Goal: Transaction & Acquisition: Purchase product/service

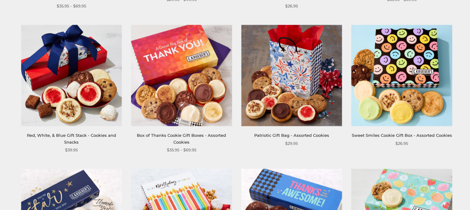
scroll to position [276, 0]
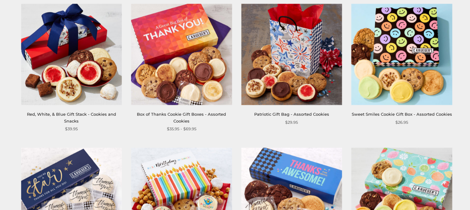
click at [176, 87] on img at bounding box center [181, 54] width 101 height 101
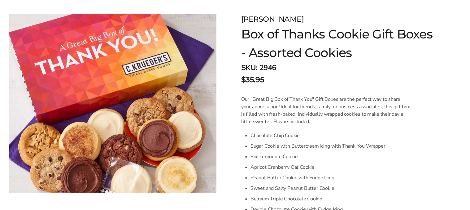
scroll to position [64, 0]
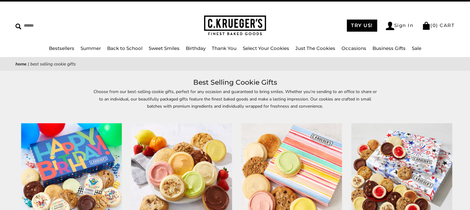
scroll to position [15, 0]
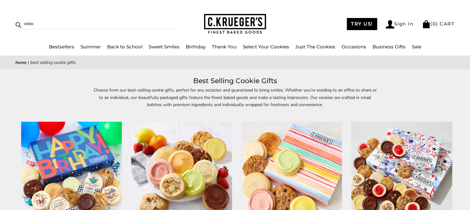
click at [34, 24] on input "Search" at bounding box center [67, 24] width 104 height 10
type input "**********"
click at [159, 19] on input "******" at bounding box center [167, 23] width 17 height 8
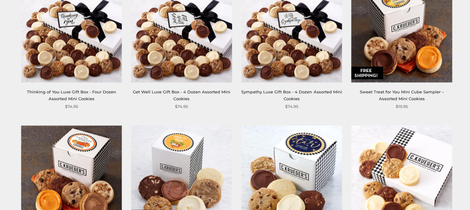
scroll to position [577, 0]
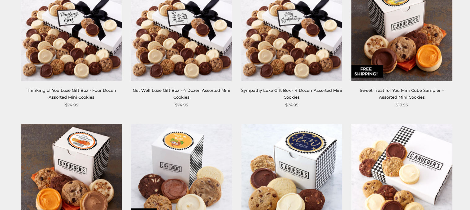
click at [396, 91] on link "Sweet Treat for You Mini Cube Sampler – Assorted Mini Cookies" at bounding box center [401, 92] width 84 height 11
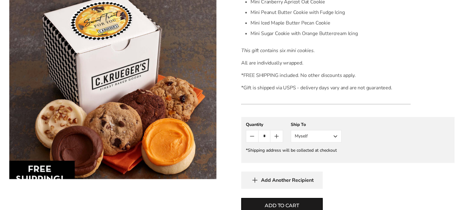
scroll to position [242, 0]
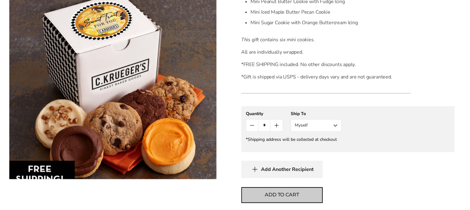
click at [270, 193] on span "Add to cart" at bounding box center [282, 194] width 34 height 7
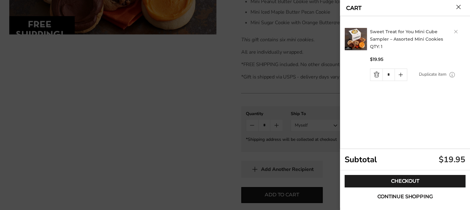
click at [401, 197] on span "Continue shopping" at bounding box center [404, 196] width 55 height 5
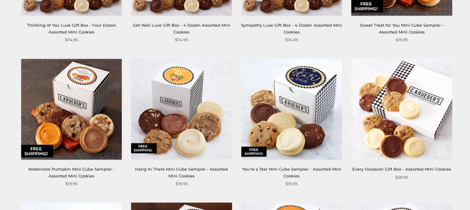
scroll to position [650, 0]
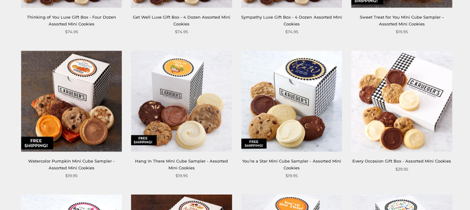
click at [176, 164] on div "Hang In There Mini Cube Sampler - Assorted Mini Cookies" at bounding box center [181, 164] width 101 height 13
click at [179, 129] on img at bounding box center [181, 101] width 101 height 101
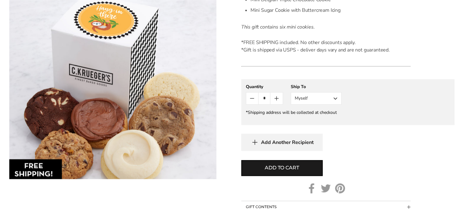
scroll to position [259, 0]
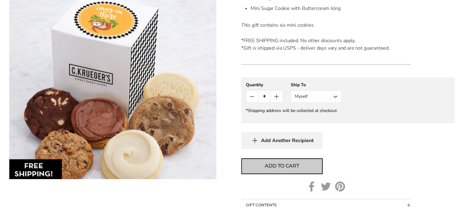
click at [284, 166] on span "Add to cart" at bounding box center [282, 165] width 34 height 7
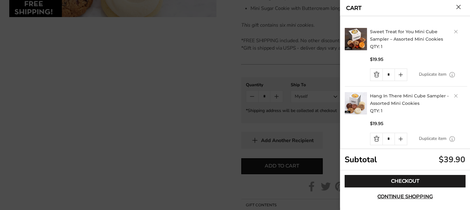
click at [375, 75] on link "Quantity minus button" at bounding box center [376, 75] width 12 height 12
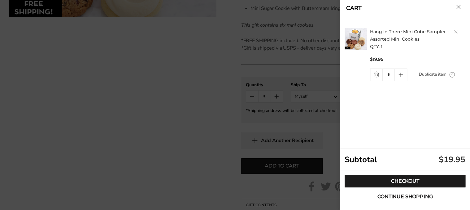
click at [406, 197] on span "Continue shopping" at bounding box center [404, 196] width 55 height 5
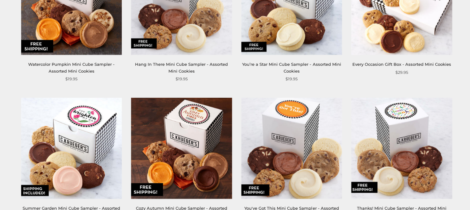
scroll to position [742, 0]
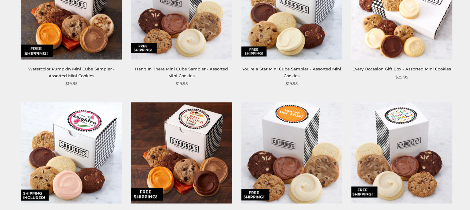
click at [399, 35] on img at bounding box center [401, 9] width 101 height 101
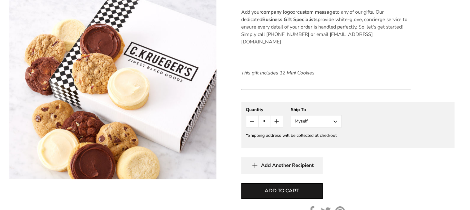
scroll to position [278, 0]
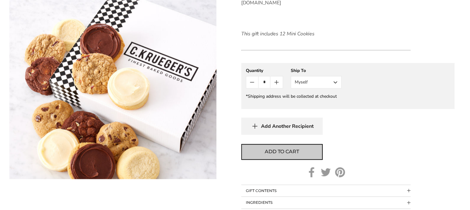
click at [286, 148] on span "Add to cart" at bounding box center [282, 151] width 34 height 7
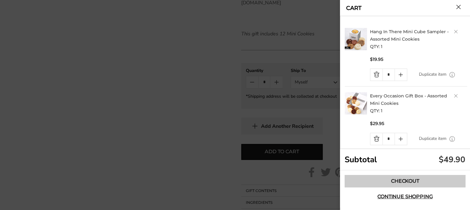
click at [406, 180] on link "Checkout" at bounding box center [405, 181] width 121 height 12
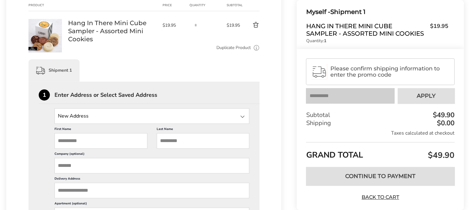
scroll to position [101, 0]
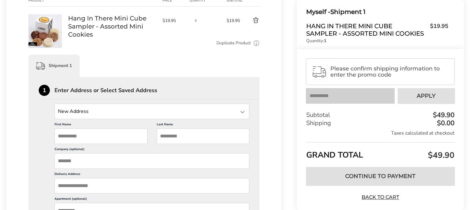
click at [76, 111] on input "State" at bounding box center [151, 110] width 195 height 15
type input "*"
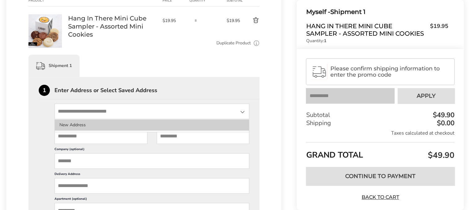
click at [77, 126] on li "New Address" at bounding box center [152, 124] width 194 height 11
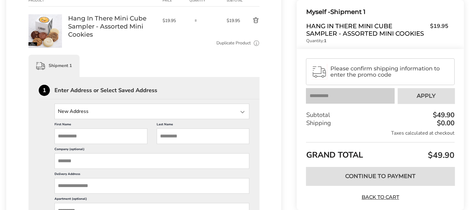
click at [71, 141] on input "First Name" at bounding box center [100, 135] width 93 height 15
type input "*****"
type input "*********"
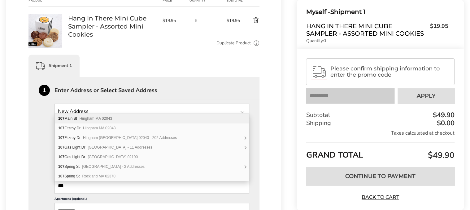
type input "***"
type input "**"
type input "**********"
type input "*****"
type input "*******"
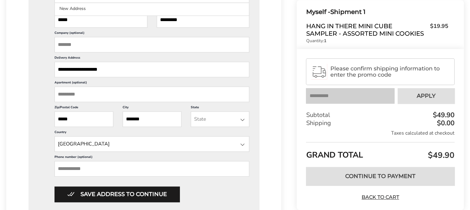
scroll to position [254, 0]
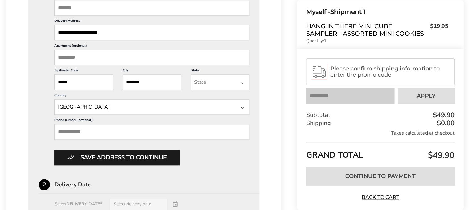
click at [97, 138] on input "Phone number (optional)" at bounding box center [151, 131] width 195 height 15
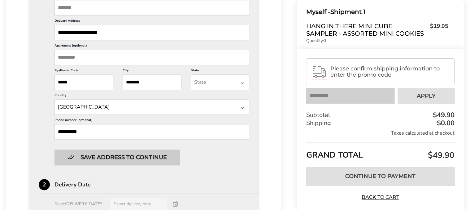
type input "**********"
click at [115, 164] on button "Save address to continue" at bounding box center [116, 156] width 125 height 15
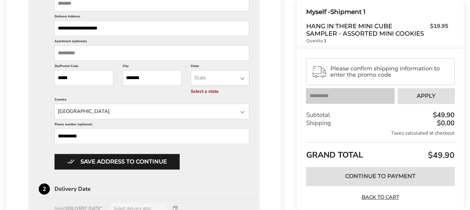
click at [243, 82] on div at bounding box center [242, 78] width 7 height 7
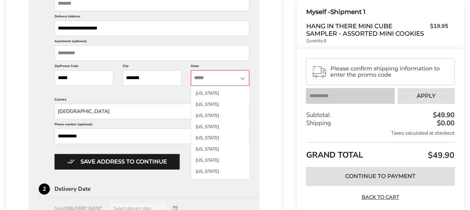
scroll to position [249, 0]
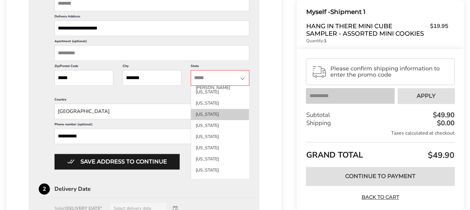
click at [222, 120] on li "Massachusetts" at bounding box center [220, 125] width 58 height 11
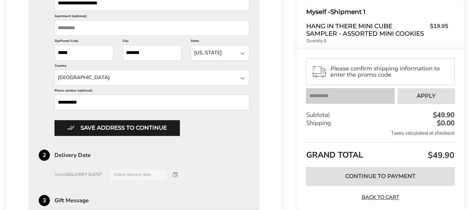
scroll to position [359, 0]
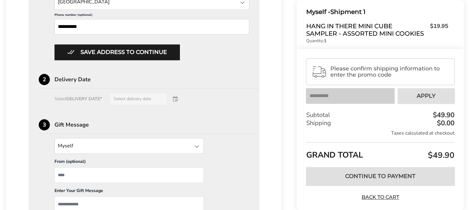
click at [178, 105] on div "Select DELIVERY DATE* Select delivery date" at bounding box center [144, 99] width 211 height 12
click at [154, 105] on div "Select DELIVERY DATE* Select delivery date" at bounding box center [144, 99] width 211 height 12
click at [77, 104] on div "Select DELIVERY DATE* Select delivery date" at bounding box center [144, 99] width 211 height 12
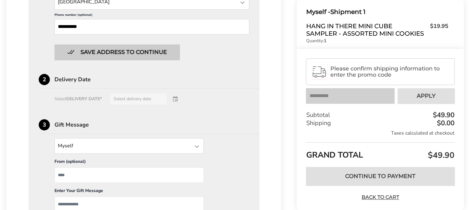
click at [125, 60] on button "Save address to continue" at bounding box center [116, 51] width 125 height 15
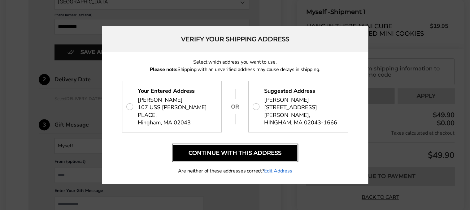
click at [242, 146] on button "Continue with this address" at bounding box center [235, 153] width 124 height 16
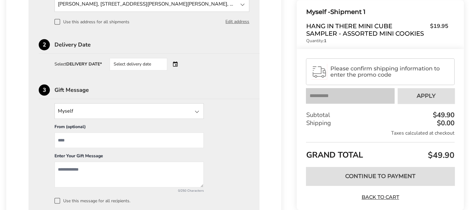
scroll to position [207, 0]
click at [175, 63] on div "Select delivery date" at bounding box center [147, 65] width 75 height 12
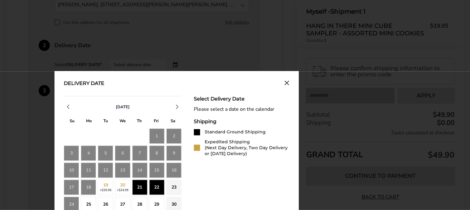
click at [141, 185] on div "21" at bounding box center [139, 187] width 15 height 15
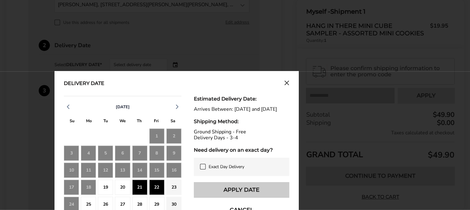
click at [236, 193] on button "Apply Date" at bounding box center [241, 189] width 95 height 15
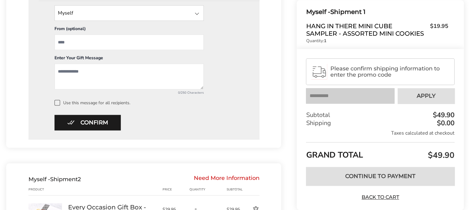
scroll to position [341, 0]
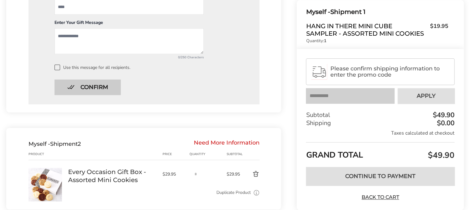
click at [102, 88] on button "Confirm" at bounding box center [87, 86] width 66 height 15
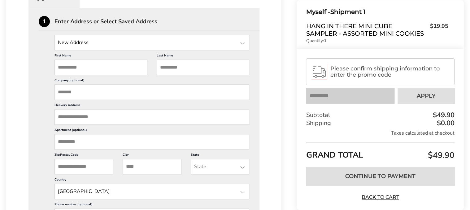
scroll to position [311, 0]
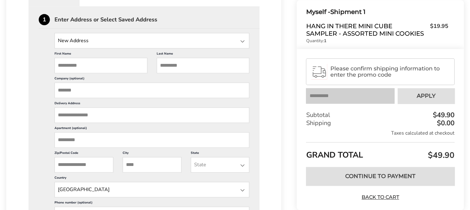
click at [243, 45] on div at bounding box center [242, 40] width 7 height 7
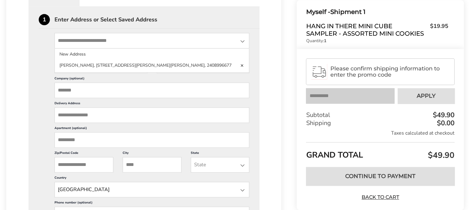
click at [82, 70] on li "Sally Ganzfried, 107 BUCKLEY PL, HINGHAM, MA, 02043-1666, United States, 240899…" at bounding box center [152, 65] width 194 height 11
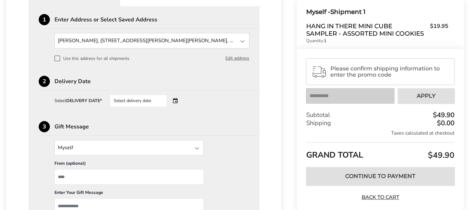
click at [177, 107] on div "Select delivery date" at bounding box center [147, 100] width 75 height 12
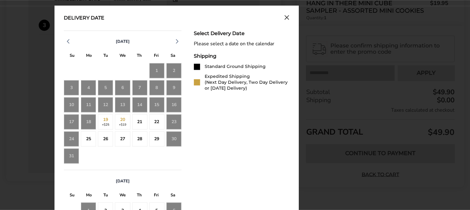
scroll to position [414, 0]
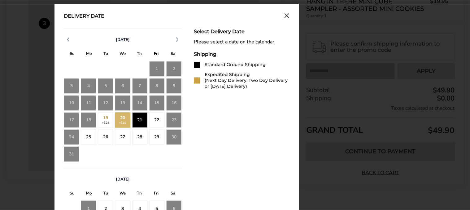
drag, startPoint x: 142, startPoint y: 126, endPoint x: 146, endPoint y: 125, distance: 4.4
click at [142, 125] on div "21" at bounding box center [139, 119] width 15 height 15
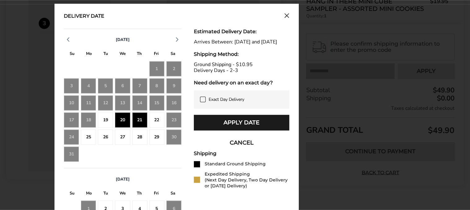
click at [143, 124] on div "21" at bounding box center [139, 119] width 15 height 15
click at [150, 124] on div "22" at bounding box center [156, 119] width 15 height 15
click at [228, 130] on button "Apply Date" at bounding box center [241, 122] width 95 height 15
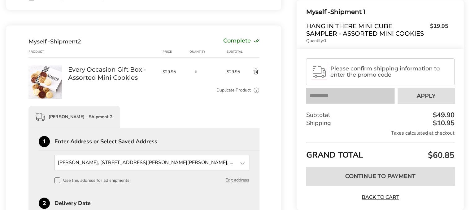
scroll to position [173, 0]
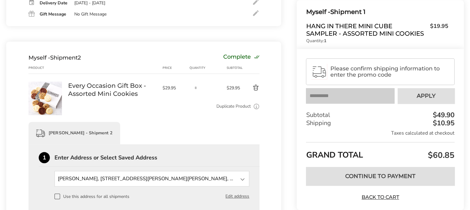
click at [256, 90] on button "Delete product" at bounding box center [250, 87] width 18 height 7
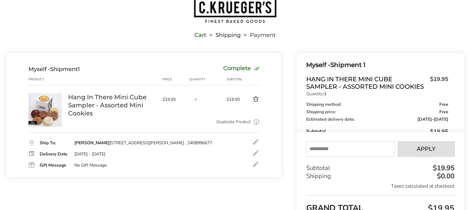
scroll to position [22, 0]
click at [201, 102] on input "*" at bounding box center [195, 99] width 12 height 12
drag, startPoint x: 200, startPoint y: 101, endPoint x: 185, endPoint y: 98, distance: 15.4
click at [189, 98] on input "*" at bounding box center [195, 99] width 12 height 12
click at [198, 96] on input "*" at bounding box center [195, 99] width 12 height 12
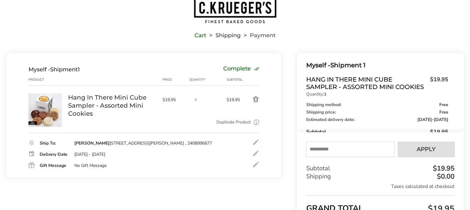
drag, startPoint x: 198, startPoint y: 98, endPoint x: 190, endPoint y: 98, distance: 8.0
click at [190, 98] on input "*" at bounding box center [195, 99] width 12 height 12
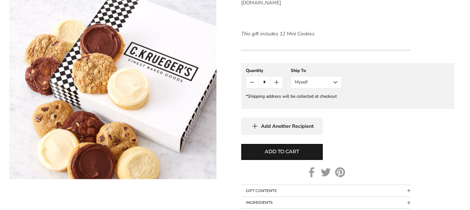
scroll to position [278, 0]
click at [279, 78] on icon "Count plus" at bounding box center [276, 81] width 7 height 7
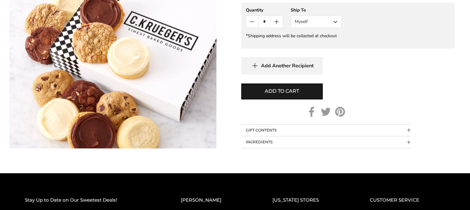
scroll to position [339, 0]
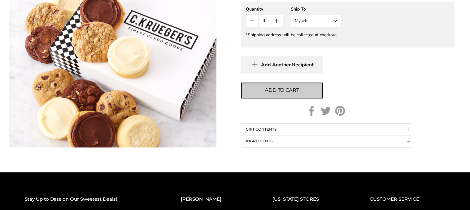
click at [300, 82] on button "Add to cart" at bounding box center [281, 90] width 81 height 16
type input "*"
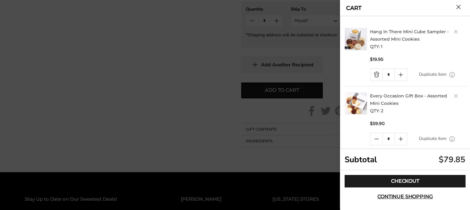
click at [402, 73] on icon "Quantity plus button" at bounding box center [400, 74] width 7 height 7
click at [401, 74] on icon "Quantity plus button" at bounding box center [400, 74] width 7 height 7
click at [402, 74] on icon "Quantity plus button" at bounding box center [400, 74] width 7 height 7
click at [375, 74] on icon "Quantity minus button" at bounding box center [376, 74] width 7 height 7
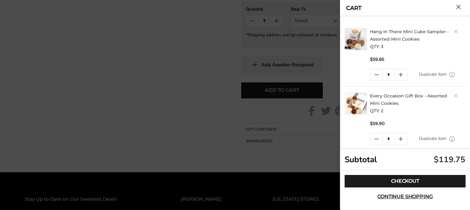
click at [375, 74] on icon "Quantity minus button" at bounding box center [376, 74] width 7 height 7
click at [378, 138] on icon "Quantity minus button" at bounding box center [376, 138] width 7 height 7
click at [376, 137] on link "Quantity minus button" at bounding box center [376, 139] width 12 height 12
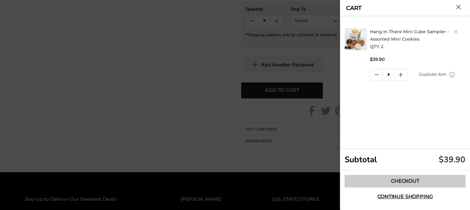
click at [398, 178] on link "Checkout" at bounding box center [405, 181] width 121 height 12
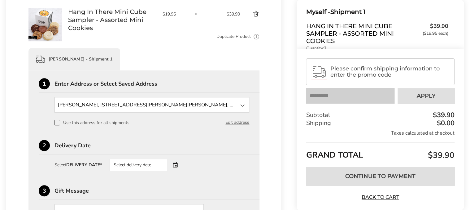
scroll to position [108, 0]
click at [177, 165] on div "Select delivery date" at bounding box center [147, 164] width 75 height 12
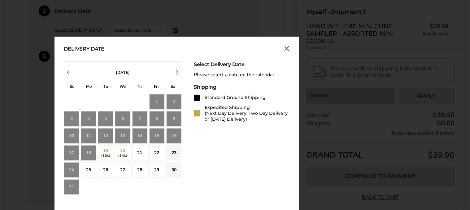
scroll to position [254, 0]
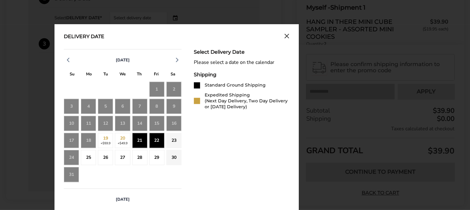
click at [141, 140] on div "21" at bounding box center [139, 139] width 15 height 15
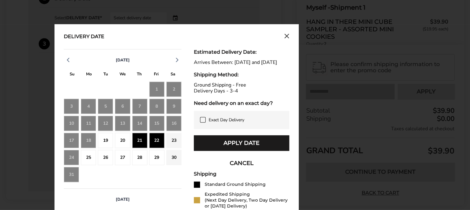
click at [223, 147] on button "Apply Date" at bounding box center [241, 142] width 95 height 15
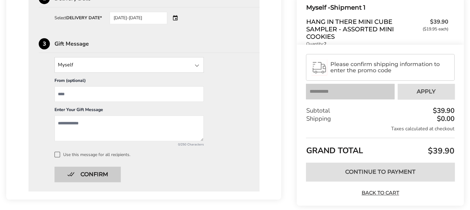
click at [95, 175] on button "Confirm" at bounding box center [87, 173] width 66 height 15
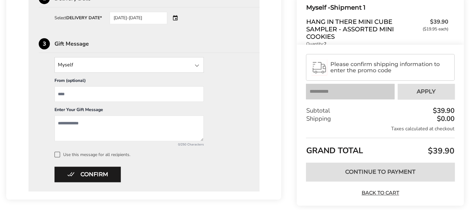
scroll to position [110, 0]
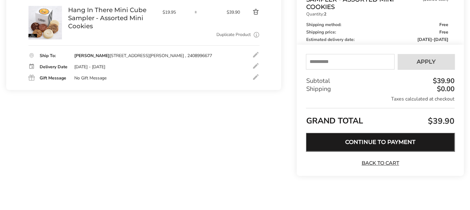
click at [394, 140] on button "Continue to Payment" at bounding box center [380, 141] width 149 height 19
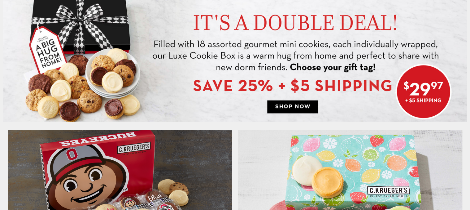
scroll to position [359, 0]
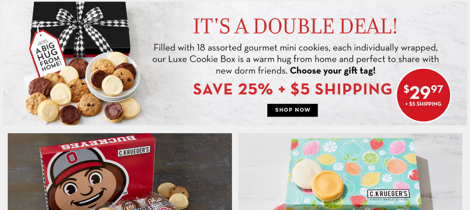
click at [304, 105] on img at bounding box center [235, 64] width 464 height 124
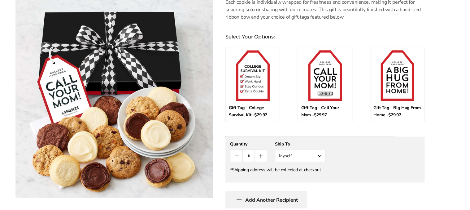
scroll to position [298, 0]
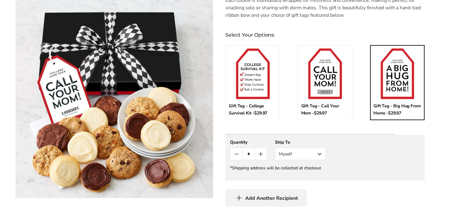
click at [399, 68] on img at bounding box center [396, 73] width 33 height 50
click at [399, 55] on input "*" at bounding box center [396, 51] width 46 height 7
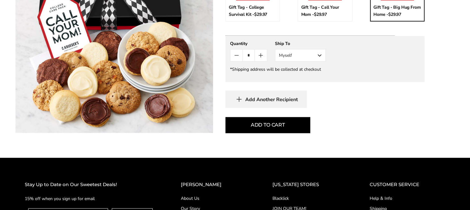
scroll to position [397, 0]
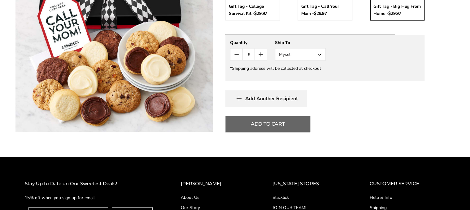
click at [277, 127] on button "Add To Cart" at bounding box center [267, 124] width 85 height 16
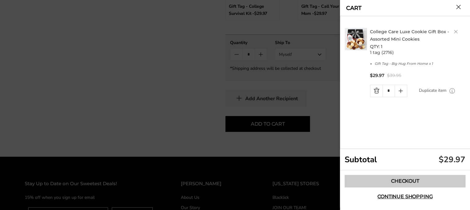
click at [407, 180] on link "Checkout" at bounding box center [405, 181] width 121 height 12
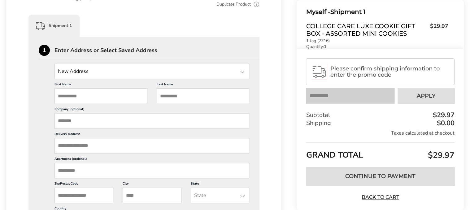
scroll to position [143, 0]
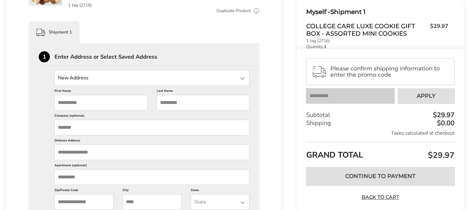
click at [242, 77] on div at bounding box center [242, 78] width 7 height 7
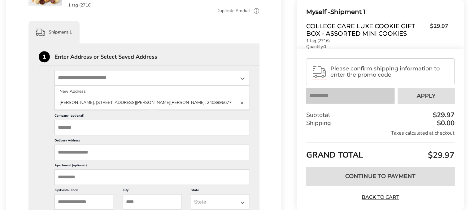
click at [144, 101] on li "[PERSON_NAME], [STREET_ADDRESS][PERSON_NAME][PERSON_NAME], 2408996677" at bounding box center [152, 102] width 194 height 11
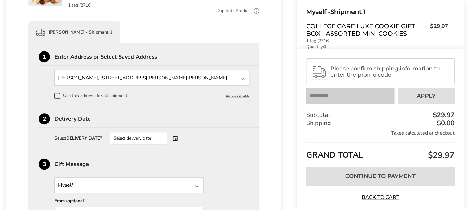
click at [178, 140] on div "Select delivery date" at bounding box center [147, 138] width 75 height 12
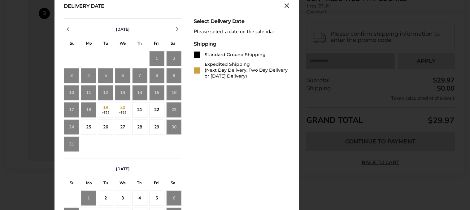
scroll to position [294, 0]
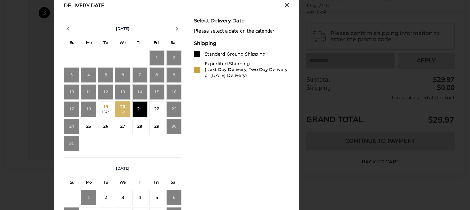
click at [143, 111] on div "21" at bounding box center [139, 108] width 15 height 15
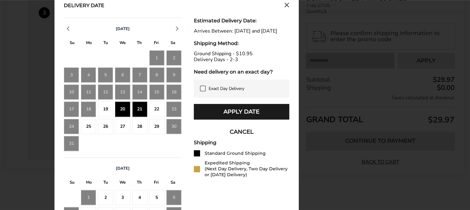
click at [135, 113] on div "21" at bounding box center [139, 108] width 15 height 15
click at [152, 106] on div "22" at bounding box center [156, 108] width 15 height 15
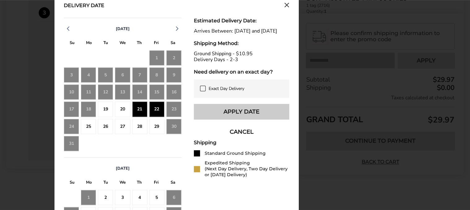
click at [246, 119] on button "Apply Date" at bounding box center [241, 111] width 95 height 15
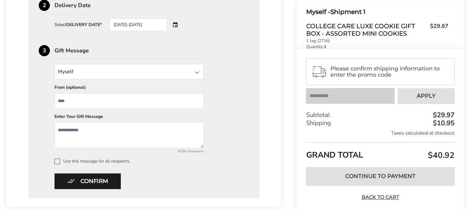
scroll to position [238, 0]
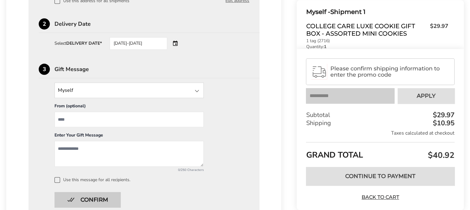
click at [107, 198] on button "Confirm" at bounding box center [87, 199] width 66 height 15
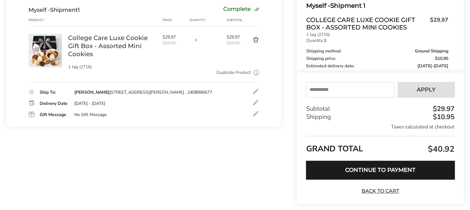
scroll to position [79, 0]
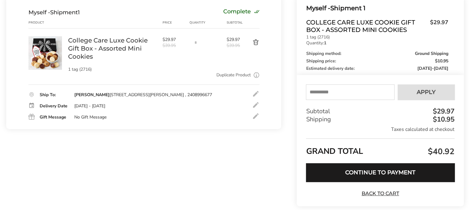
click at [332, 91] on input "text" at bounding box center [350, 91] width 89 height 15
type input "****"
click at [422, 90] on span "Apply" at bounding box center [426, 92] width 19 height 6
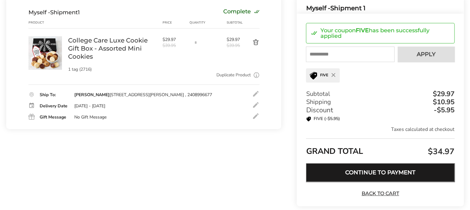
click at [390, 171] on button "Continue to Payment" at bounding box center [380, 172] width 149 height 19
